Goal: Transaction & Acquisition: Purchase product/service

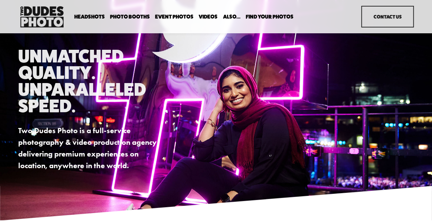
scroll to position [36, 0]
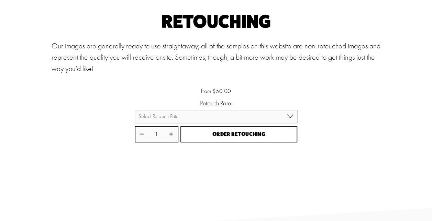
scroll to position [43, 0]
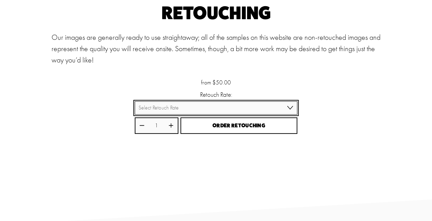
click at [286, 109] on select "Select Retouch Rate Individual Rate ($50/image) 4 Images ($150) 8 Images ($200)" at bounding box center [216, 107] width 162 height 13
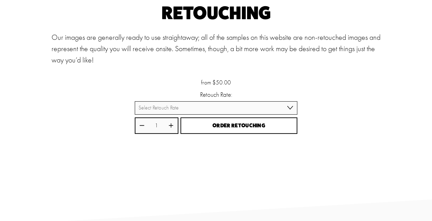
click at [347, 106] on div "Retouching Our images are generally ready to use straightaway; all of the sampl…" at bounding box center [216, 94] width 432 height 180
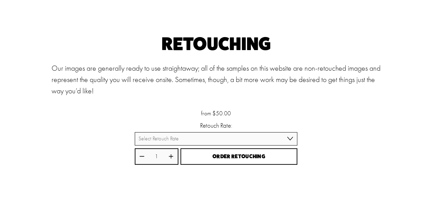
scroll to position [0, 0]
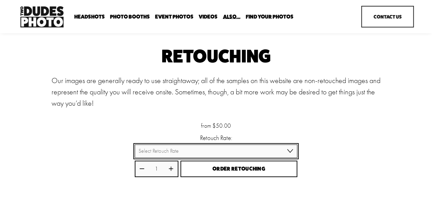
click at [288, 151] on select "Select Retouch Rate Individual Rate ($50/image) 4 Images ($150) 8 Images ($200)" at bounding box center [216, 151] width 162 height 13
select select "4 Images ($150)"
click at [135, 145] on select "Select Retouch Rate Individual Rate ($50/image) 4 Images ($150) 8 Images ($200)" at bounding box center [216, 151] width 162 height 13
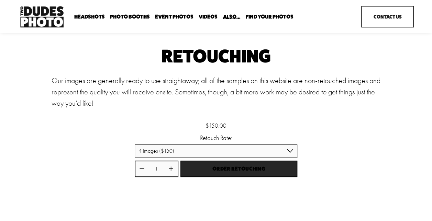
click at [223, 169] on span "Order Retouching" at bounding box center [238, 168] width 53 height 7
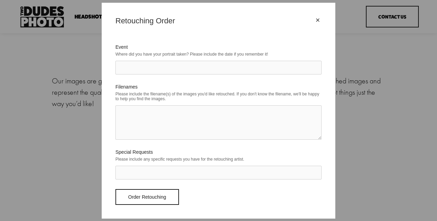
click at [316, 18] on div "×" at bounding box center [318, 20] width 8 height 8
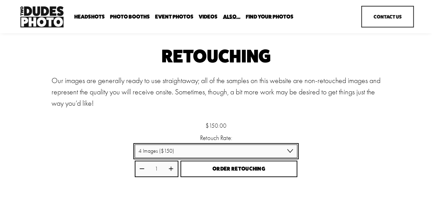
click at [214, 151] on select "Select Retouch Rate Individual Rate ($50/image) 4 Images ($150) 8 Images ($200)" at bounding box center [216, 151] width 162 height 13
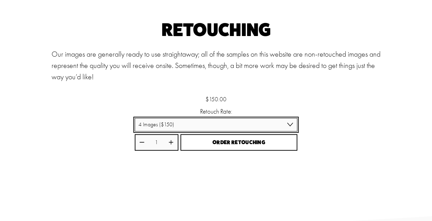
scroll to position [27, 0]
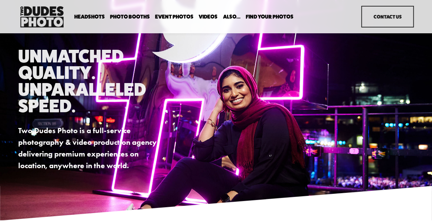
click at [271, 17] on span "Find Your Photos" at bounding box center [269, 16] width 48 height 5
click at [0, 0] on link "Headshots" at bounding box center [0, 0] width 0 height 0
